Goal: Navigation & Orientation: Find specific page/section

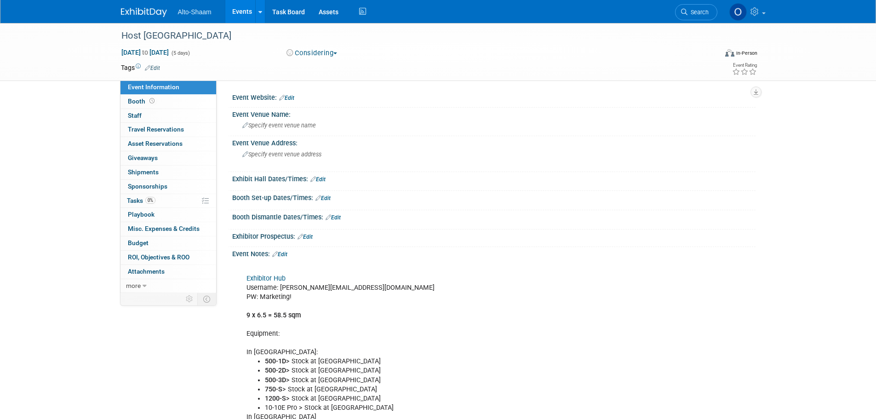
click at [235, 15] on link "Events" at bounding box center [242, 11] width 34 height 23
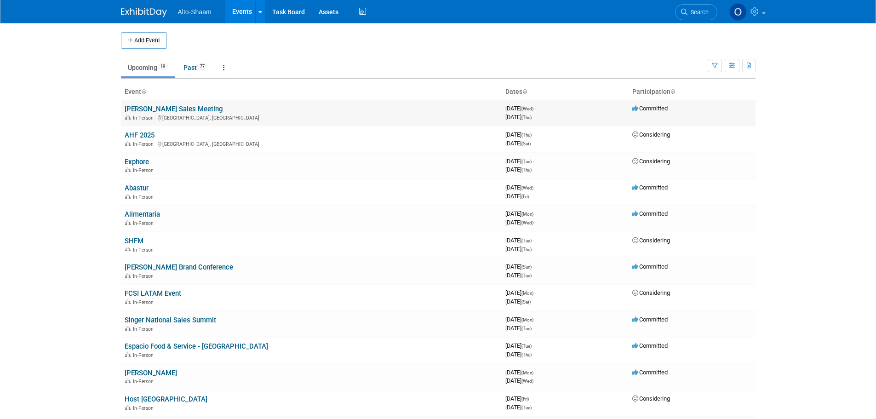
click at [149, 108] on link "[PERSON_NAME] Sales Meeting" at bounding box center [174, 109] width 98 height 8
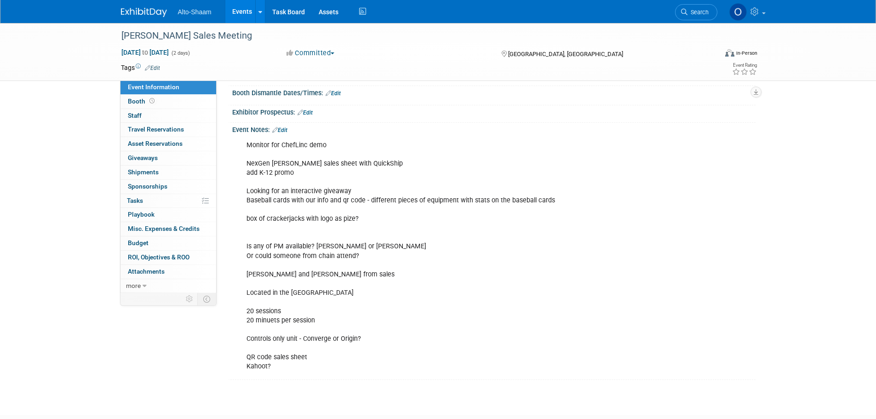
scroll to position [138, 0]
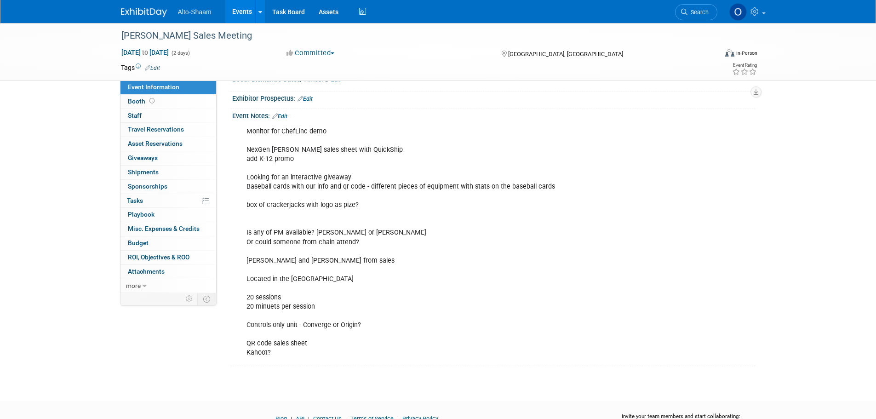
click at [245, 10] on link "Events" at bounding box center [242, 11] width 34 height 23
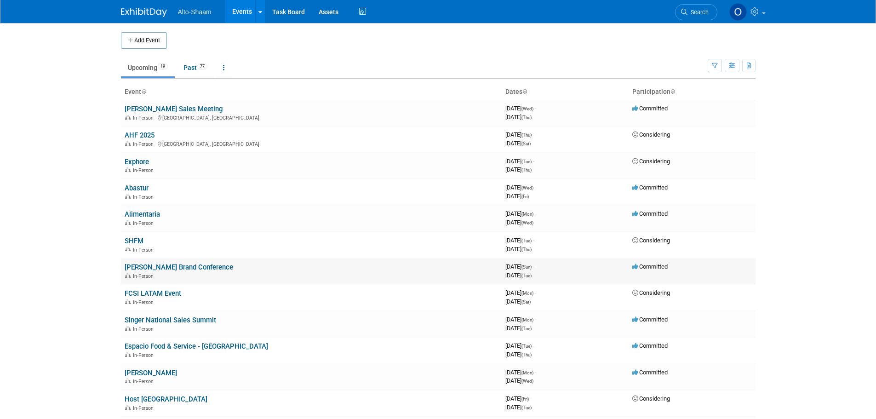
click at [135, 268] on link "[PERSON_NAME] Brand Conference" at bounding box center [179, 267] width 108 height 8
